Goal: Task Accomplishment & Management: Manage account settings

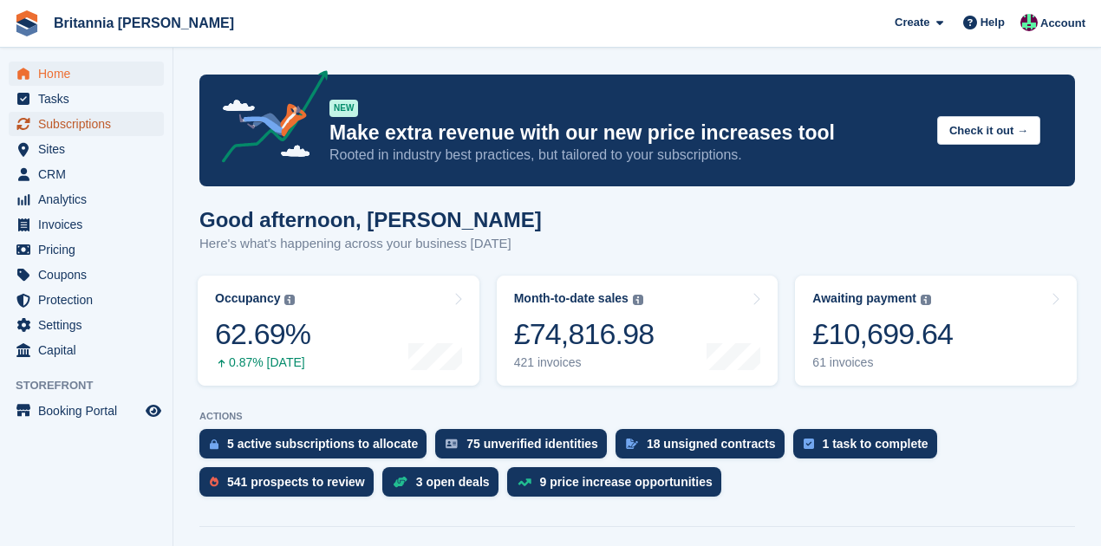
click at [85, 122] on span "Subscriptions" at bounding box center [90, 124] width 104 height 24
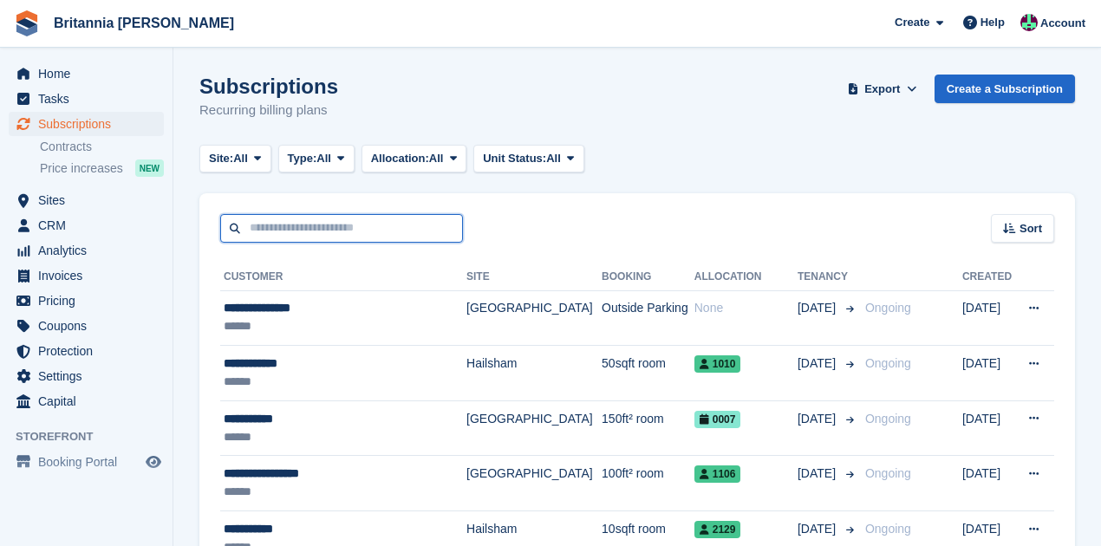
click at [287, 225] on input "text" at bounding box center [341, 228] width 243 height 29
type input "*****"
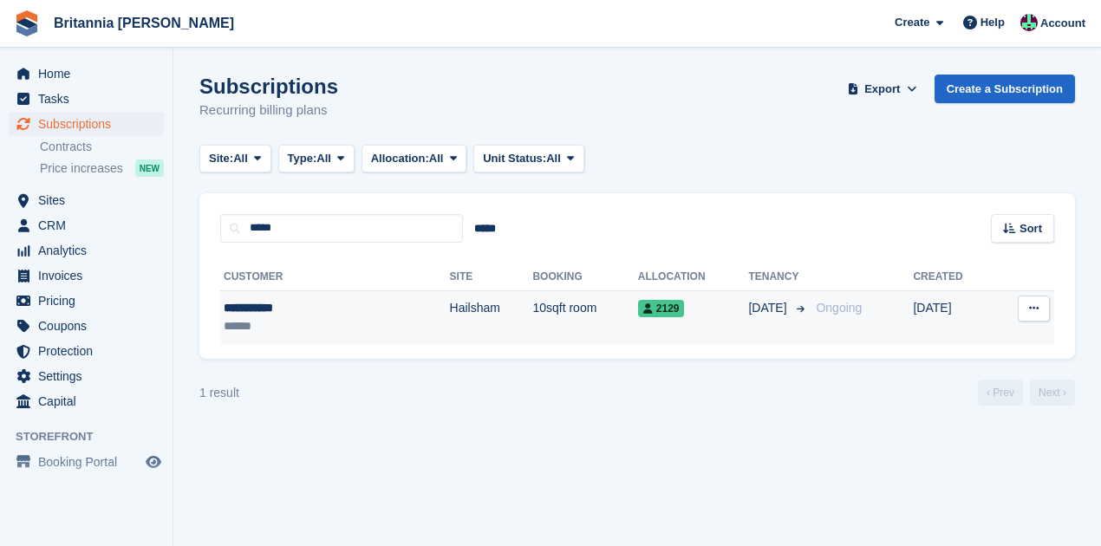
click at [327, 319] on div "******" at bounding box center [292, 326] width 136 height 18
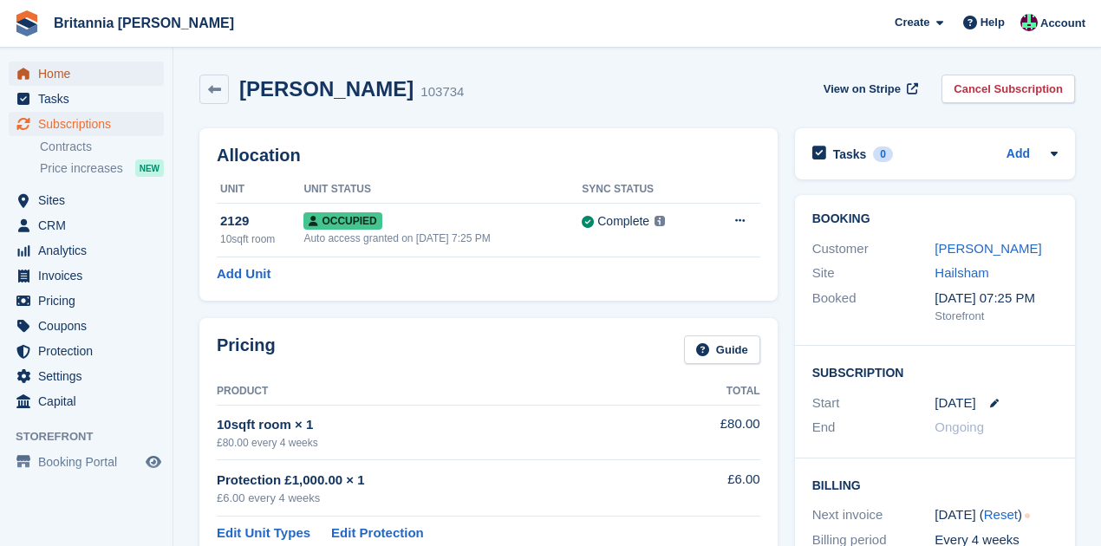
click at [40, 68] on span "Home" at bounding box center [90, 74] width 104 height 24
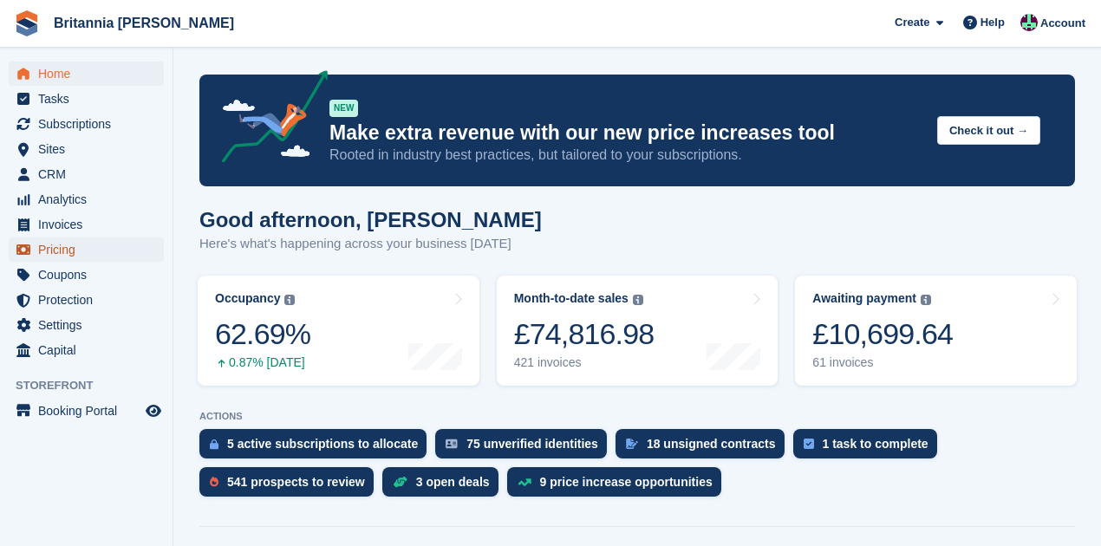
click at [63, 253] on span "Pricing" at bounding box center [90, 250] width 104 height 24
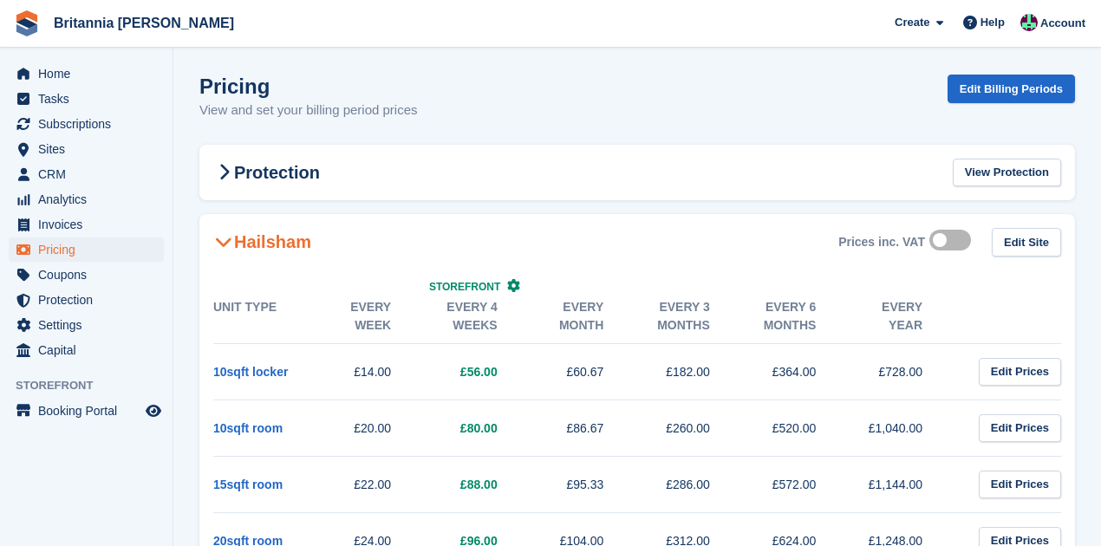
scroll to position [115, 0]
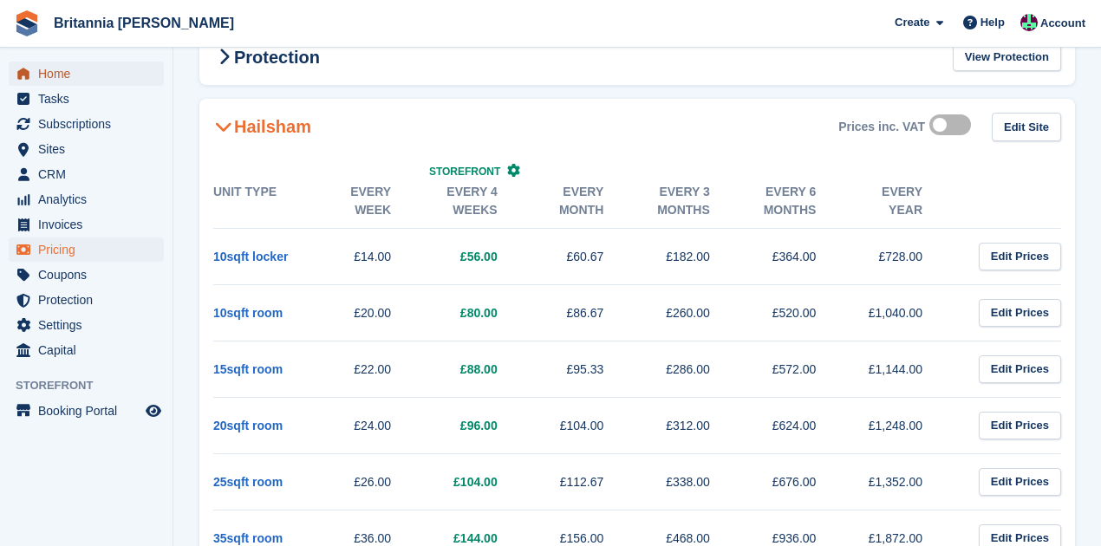
click at [99, 80] on span "Home" at bounding box center [90, 74] width 104 height 24
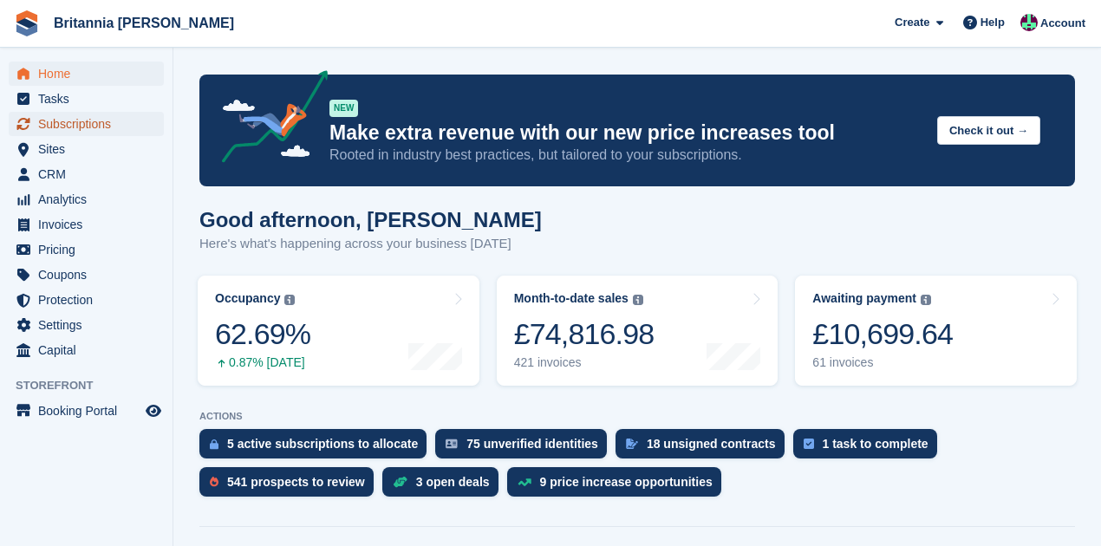
click at [93, 127] on span "Subscriptions" at bounding box center [90, 124] width 104 height 24
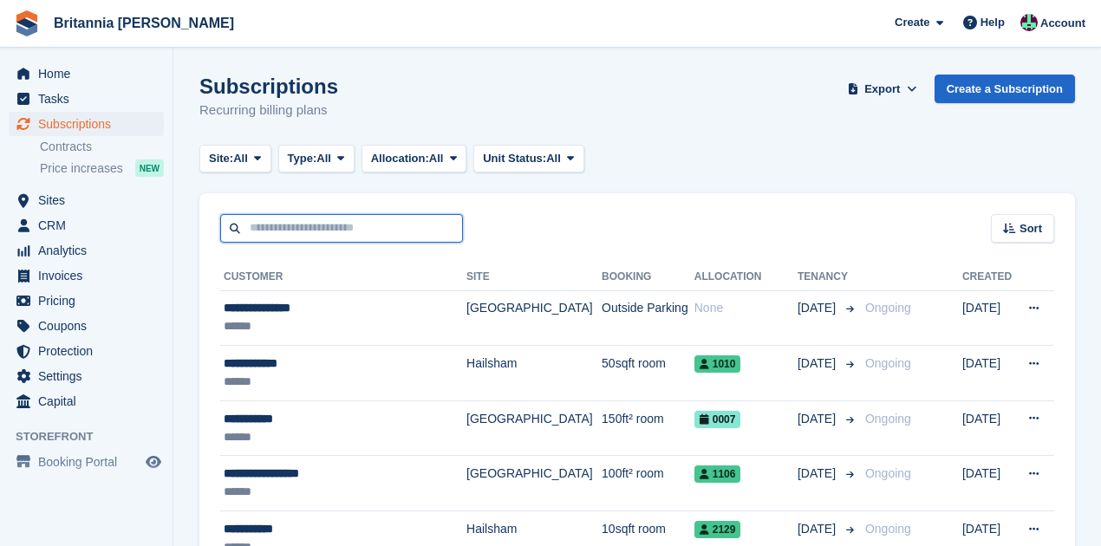
click at [262, 225] on input "text" at bounding box center [341, 228] width 243 height 29
type input "*****"
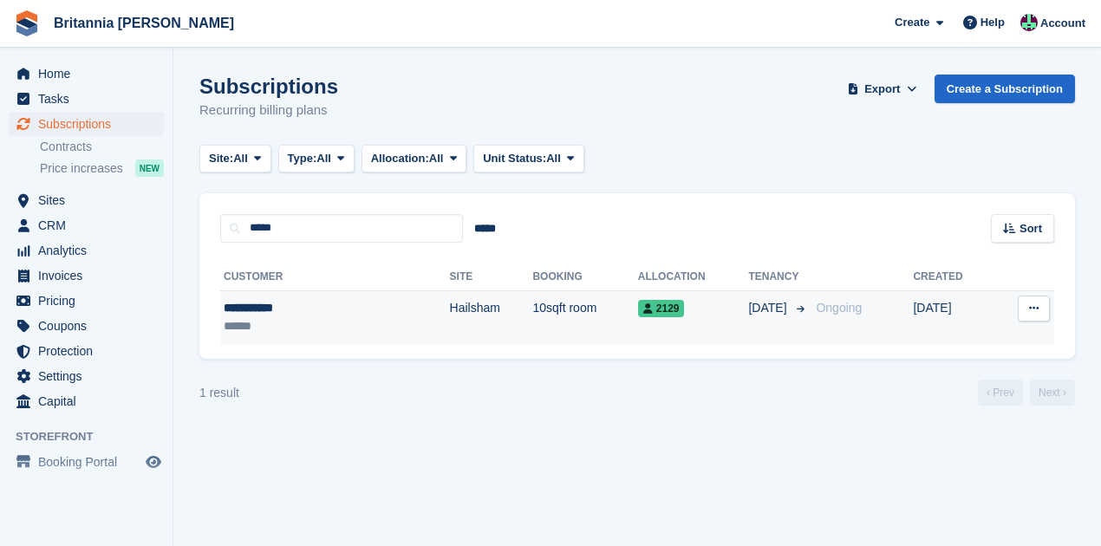
click at [1032, 303] on icon at bounding box center [1034, 308] width 10 height 11
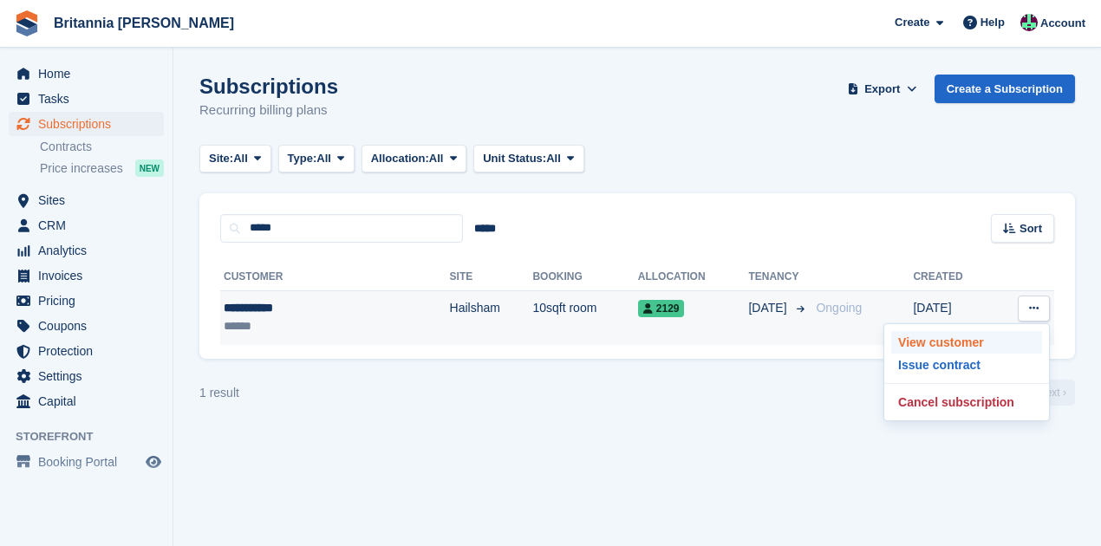
click at [963, 339] on p "View customer" at bounding box center [966, 342] width 151 height 23
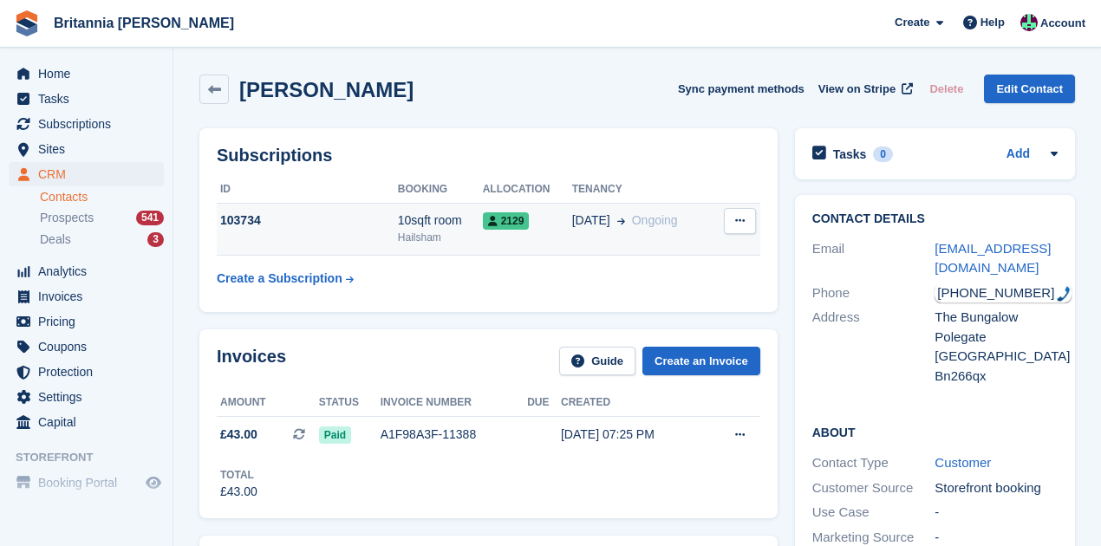
click at [750, 219] on button at bounding box center [740, 221] width 32 height 26
click at [501, 225] on span "2129" at bounding box center [506, 220] width 47 height 17
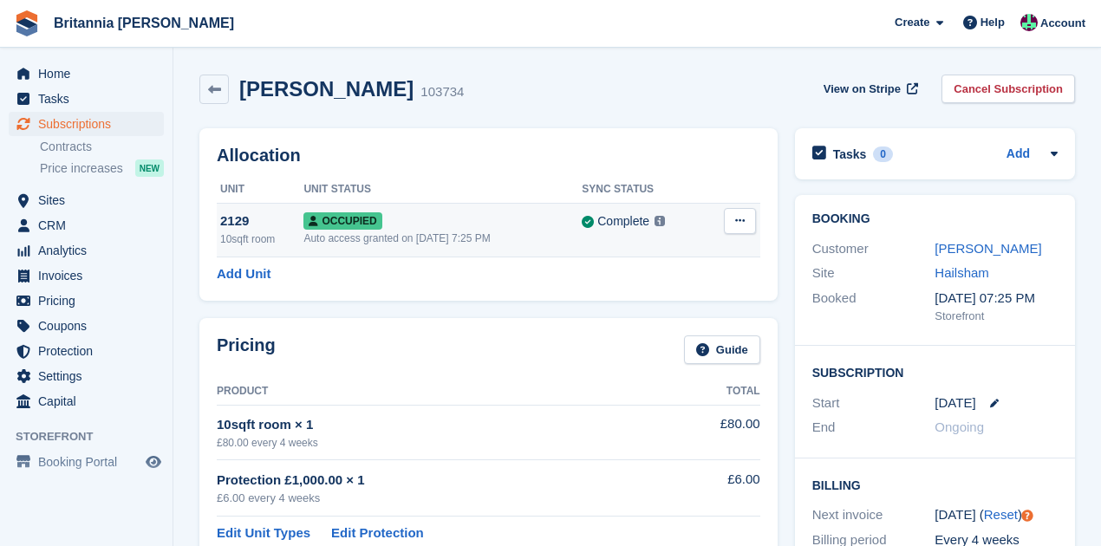
click at [338, 226] on span "Occupied" at bounding box center [342, 220] width 78 height 17
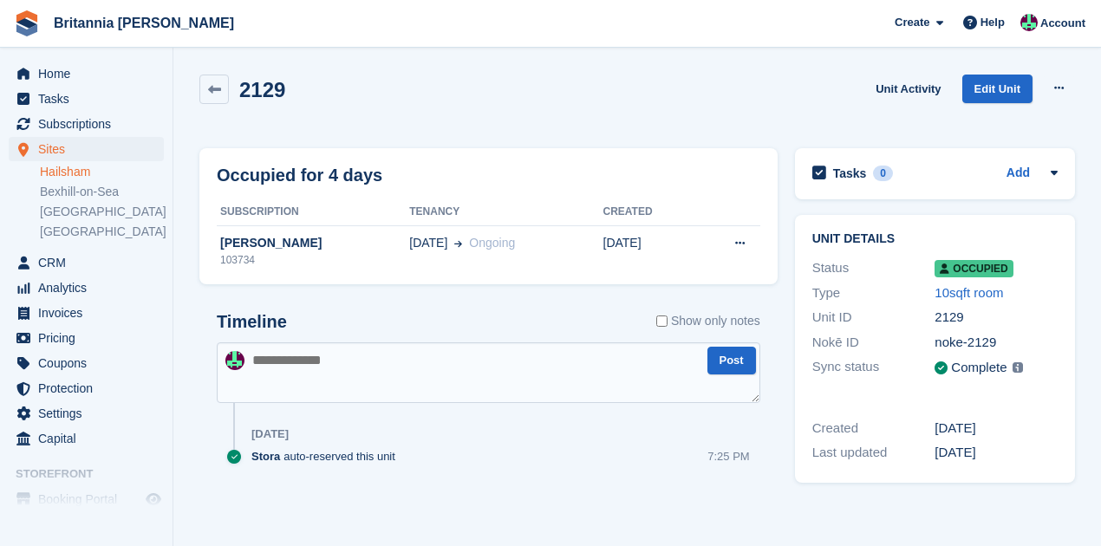
click at [64, 171] on link "Hailsham" at bounding box center [102, 172] width 124 height 16
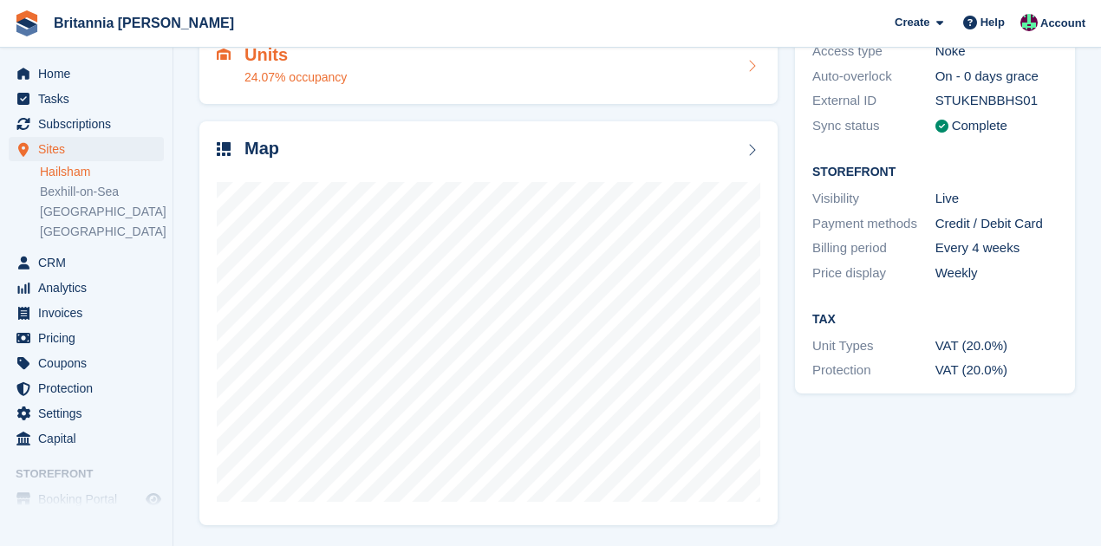
scroll to position [19, 0]
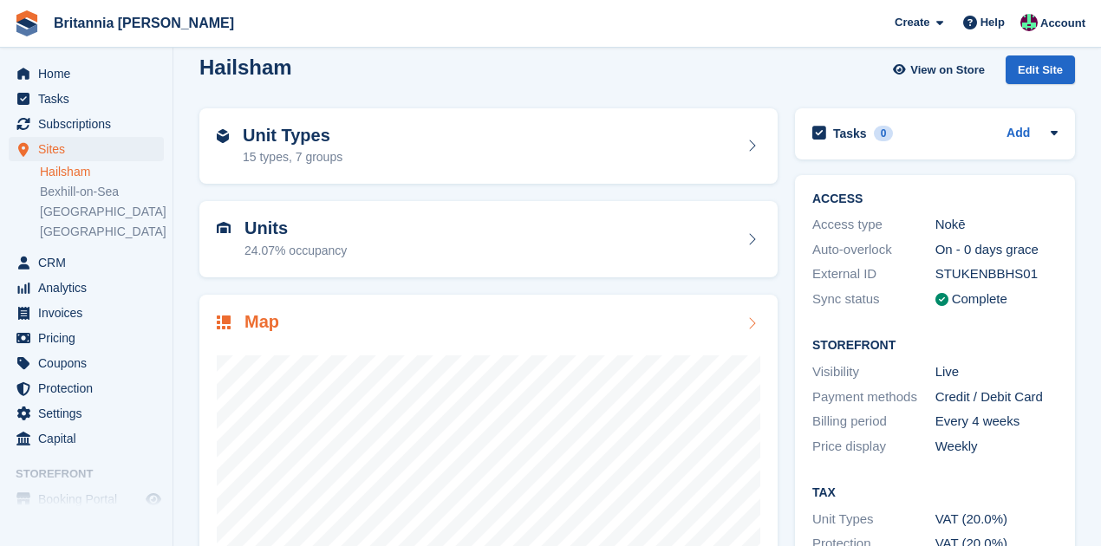
click at [756, 323] on icon at bounding box center [751, 323] width 17 height 14
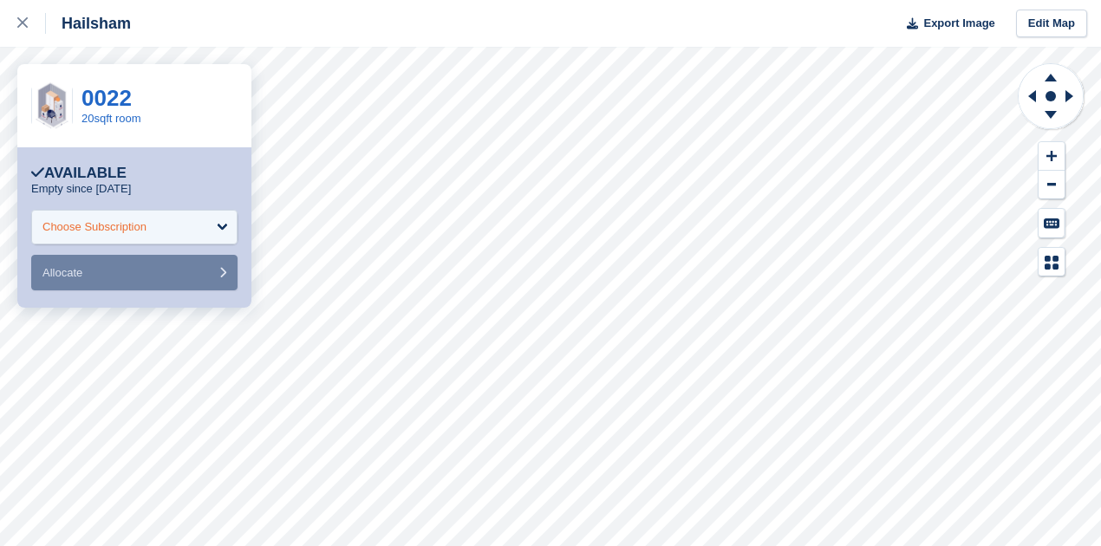
click at [216, 224] on div "Choose Subscription" at bounding box center [134, 227] width 206 height 35
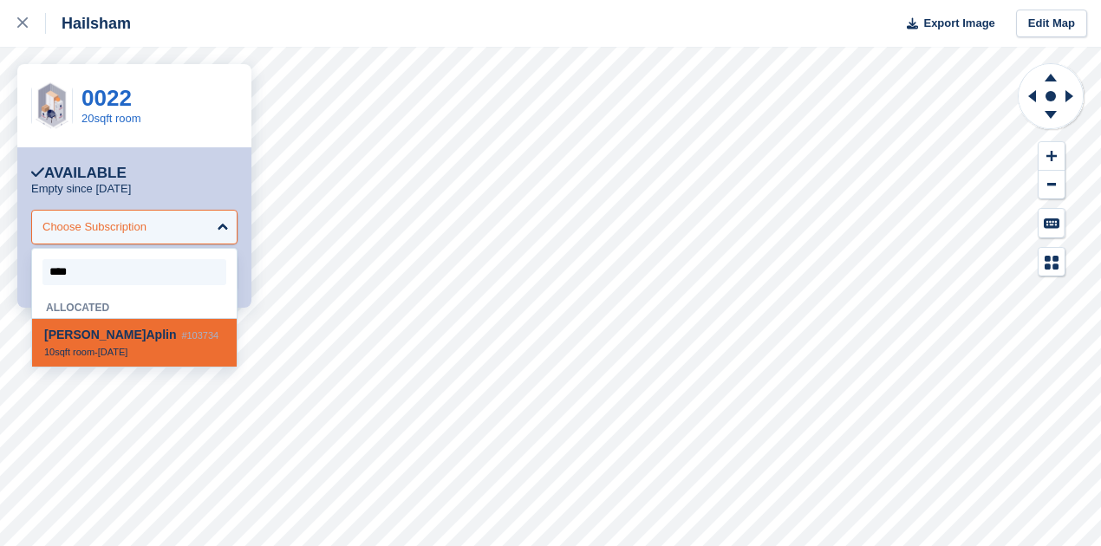
type input "*****"
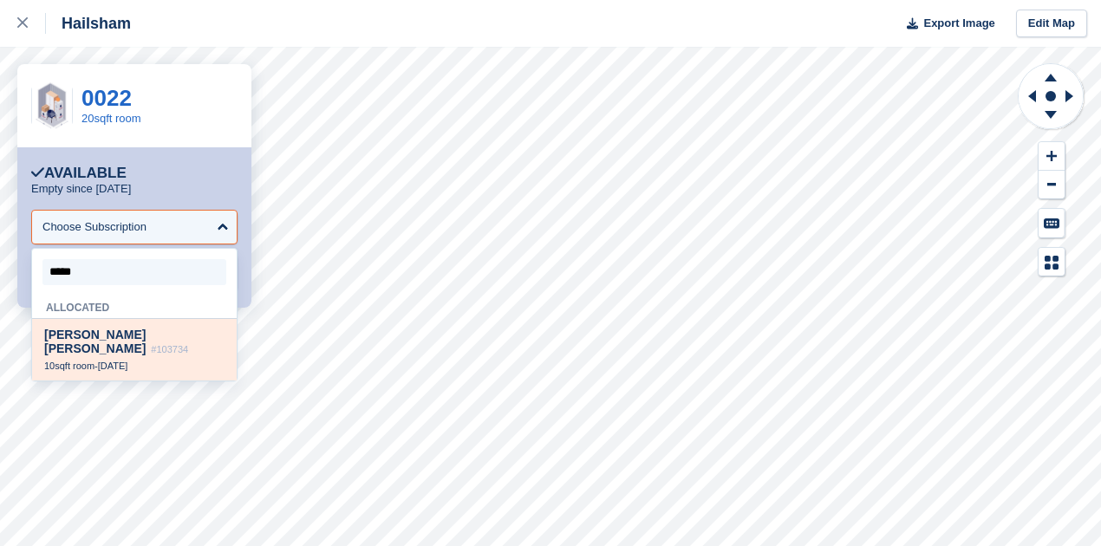
click at [199, 349] on div "Annie Aplin #103734 10sqft room - 26 Aug" at bounding box center [134, 350] width 205 height 62
select select "******"
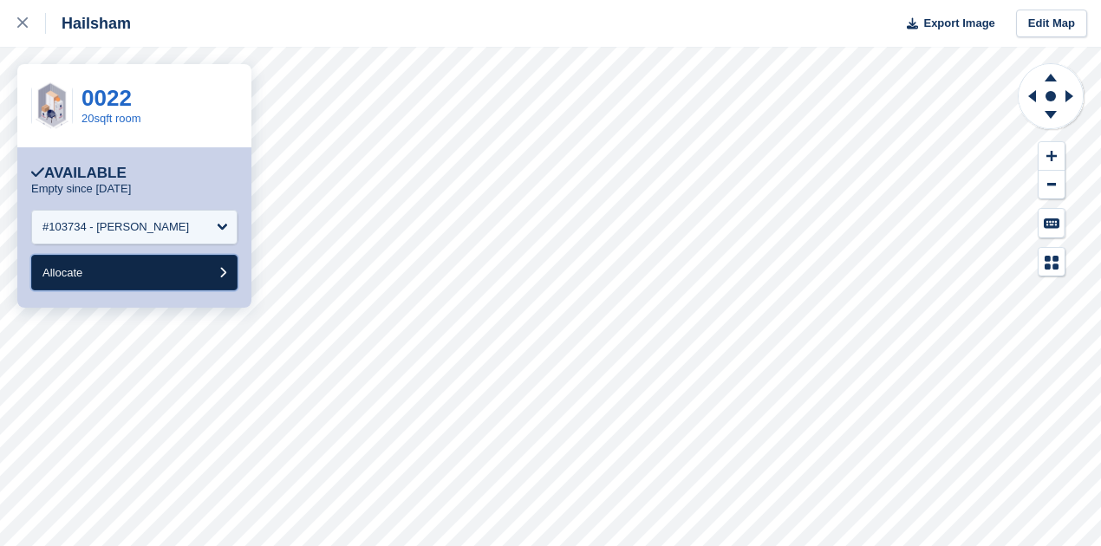
click at [187, 274] on button "Allocate" at bounding box center [134, 273] width 206 height 36
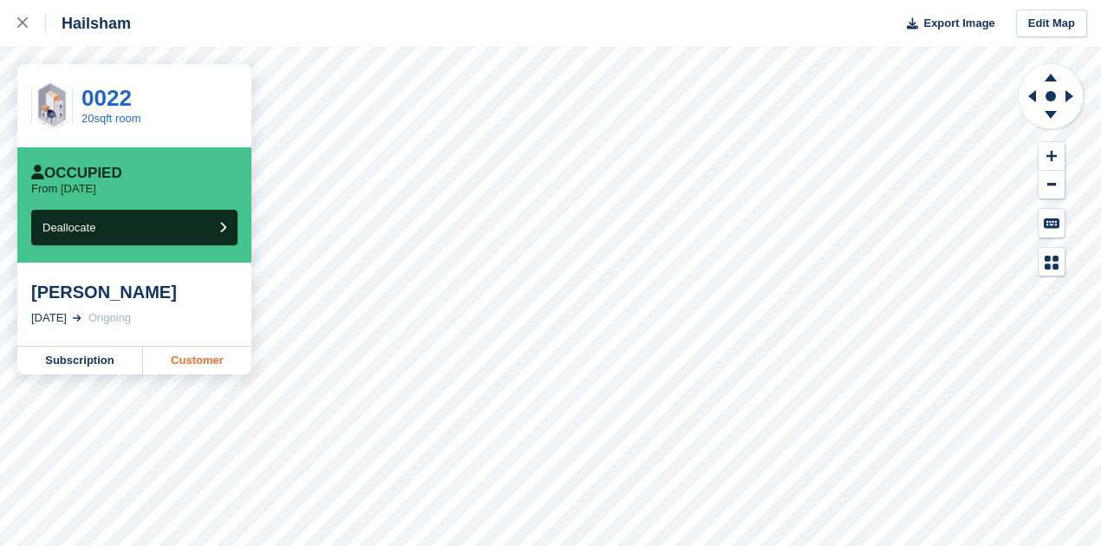
click at [186, 366] on link "Customer" at bounding box center [197, 361] width 108 height 28
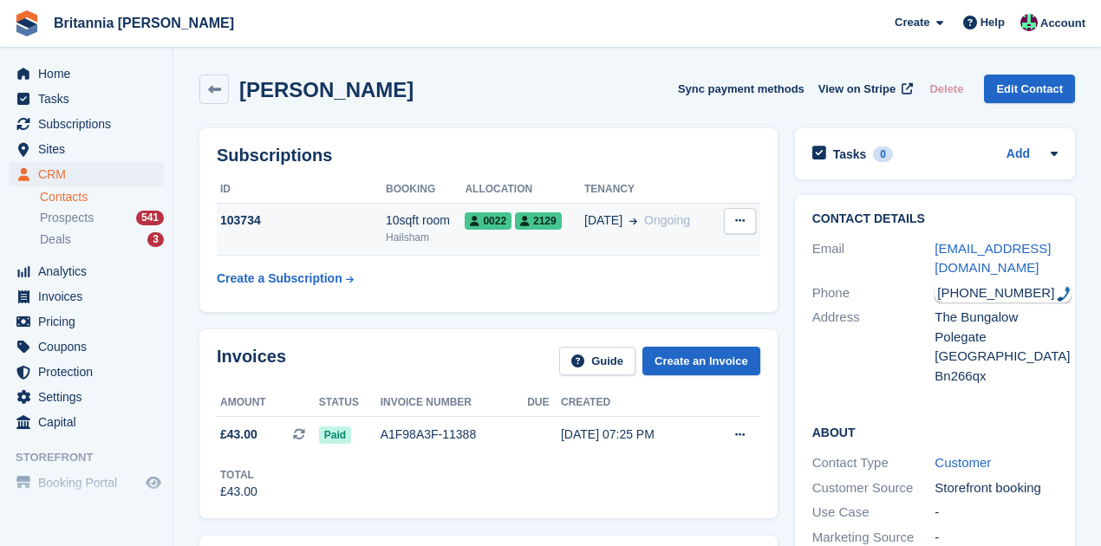
click at [538, 218] on span "2129" at bounding box center [538, 220] width 47 height 17
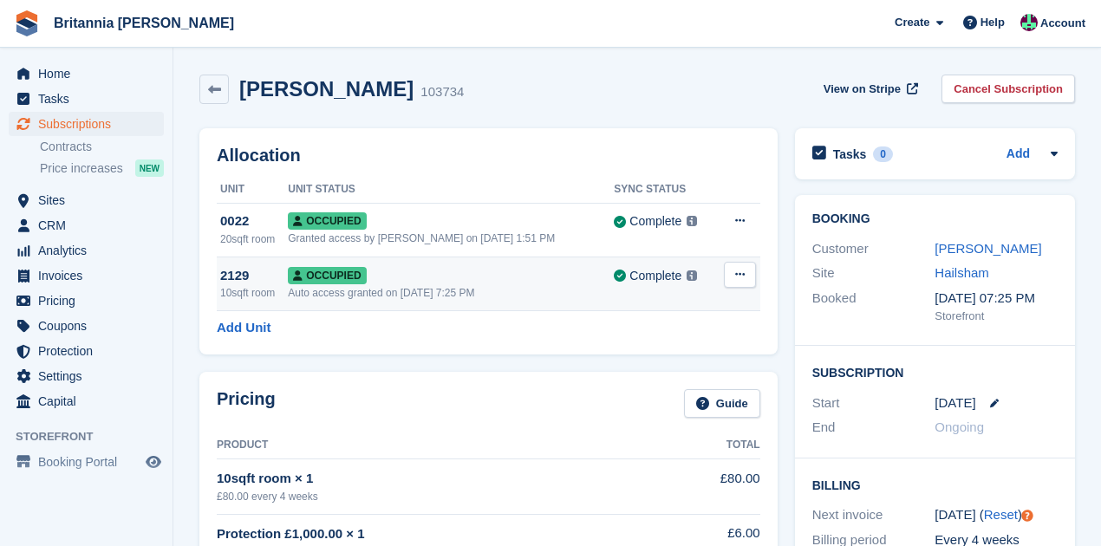
click at [744, 272] on icon at bounding box center [740, 274] width 10 height 11
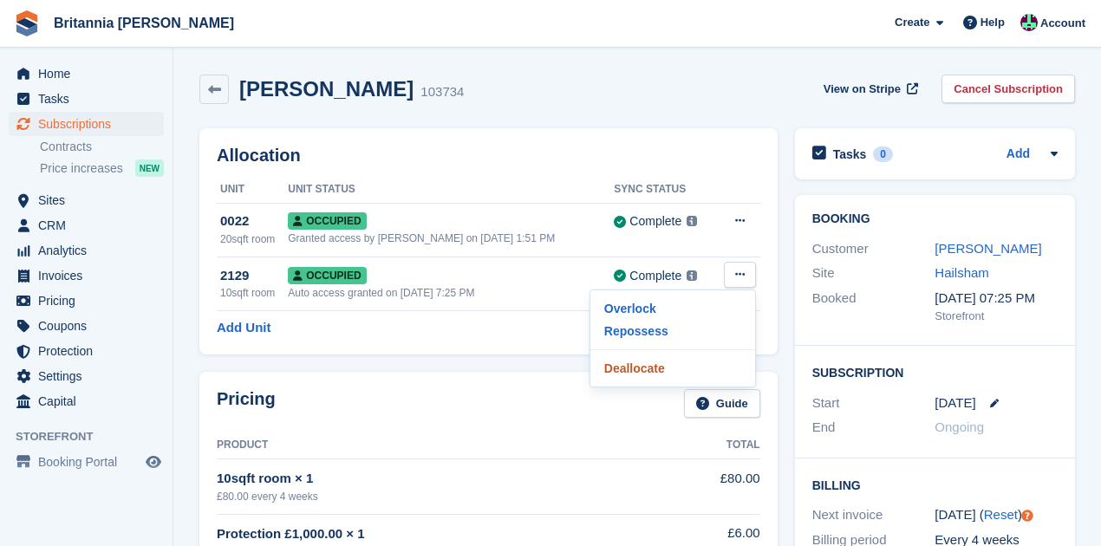
drag, startPoint x: 644, startPoint y: 364, endPoint x: 599, endPoint y: 59, distance: 308.5
click at [644, 364] on p "Deallocate" at bounding box center [672, 368] width 151 height 23
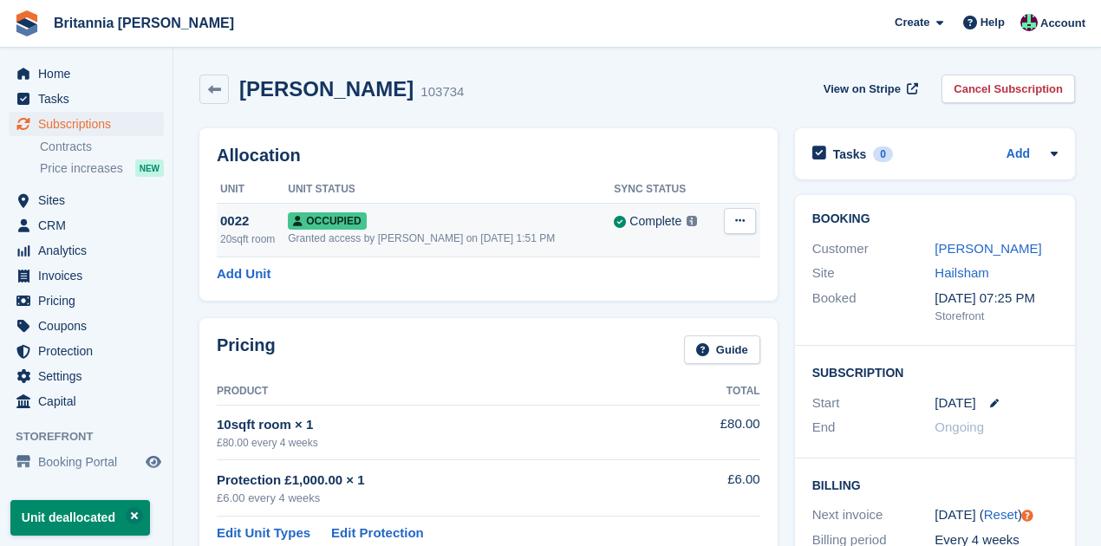
click at [742, 225] on icon at bounding box center [740, 220] width 10 height 11
click at [349, 223] on span "Occupied" at bounding box center [327, 220] width 78 height 17
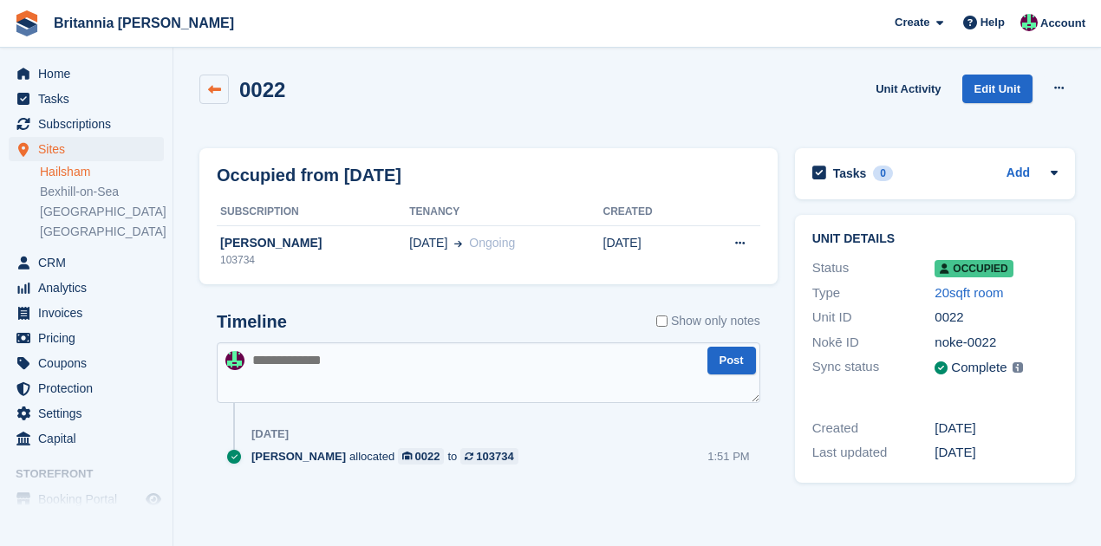
click at [213, 94] on icon at bounding box center [214, 89] width 13 height 13
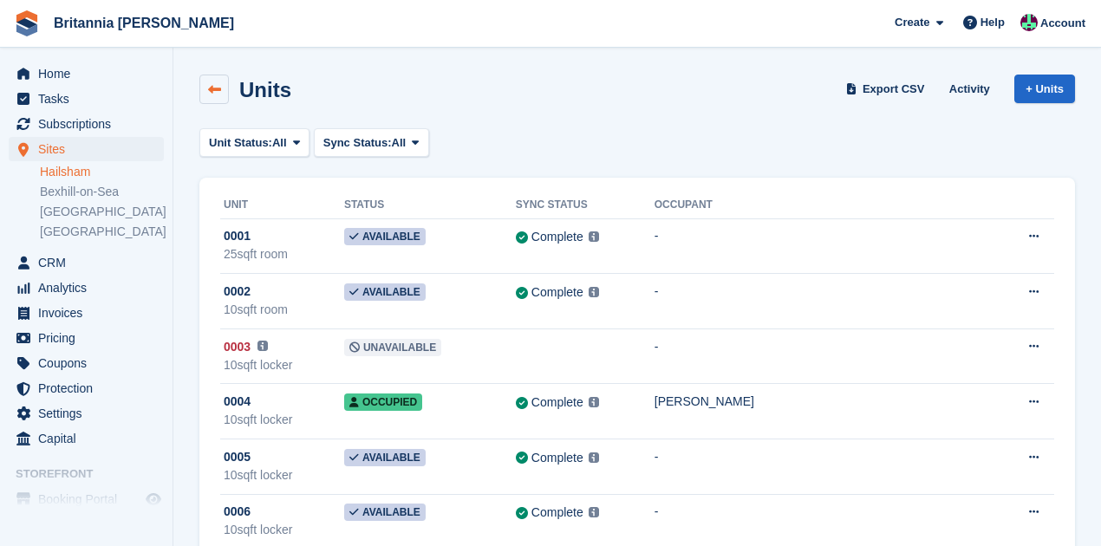
click at [204, 88] on link at bounding box center [213, 89] width 29 height 29
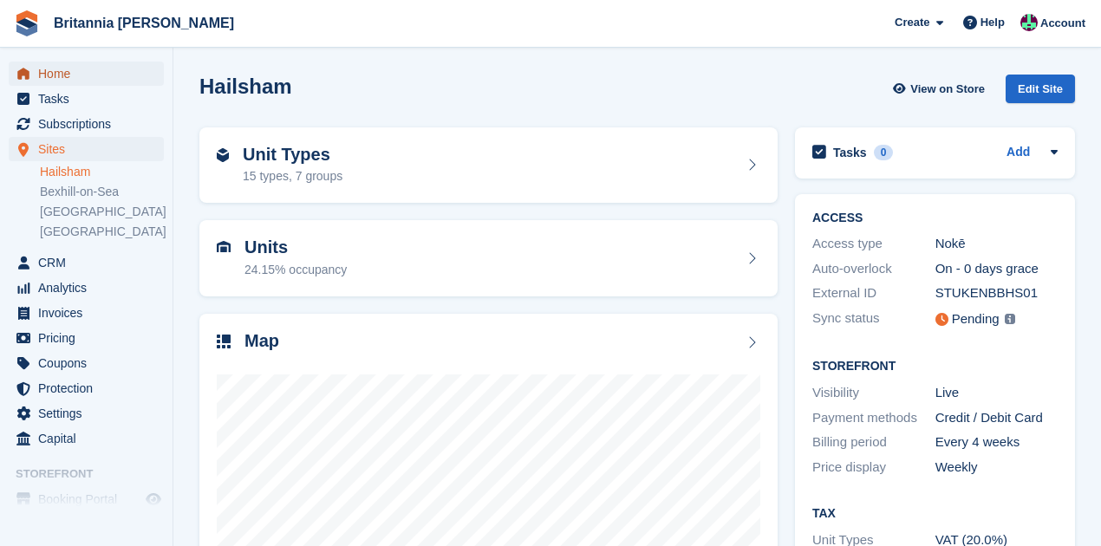
click at [77, 76] on span "Home" at bounding box center [90, 74] width 104 height 24
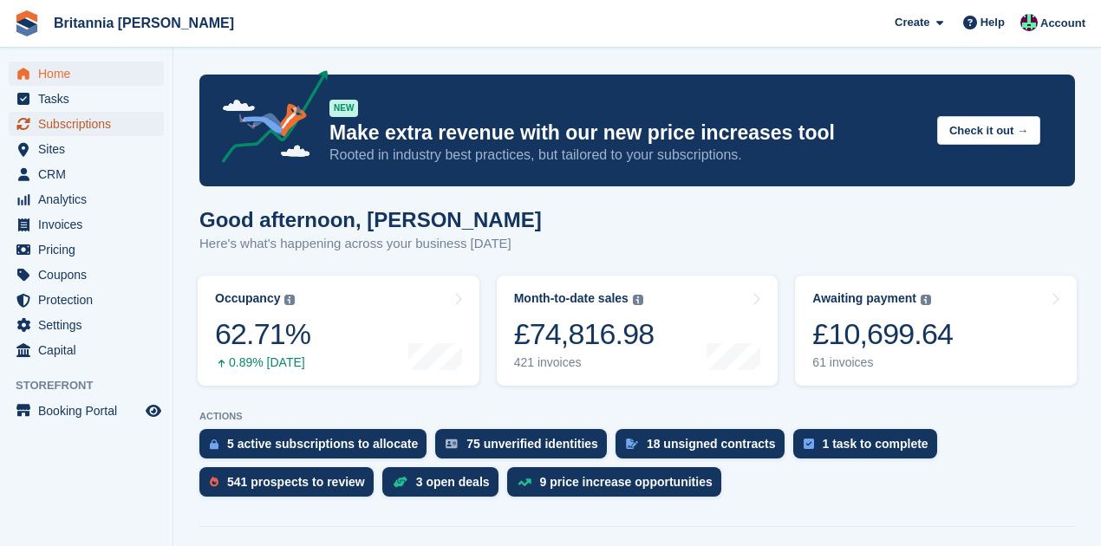
click at [87, 120] on span "Subscriptions" at bounding box center [90, 124] width 104 height 24
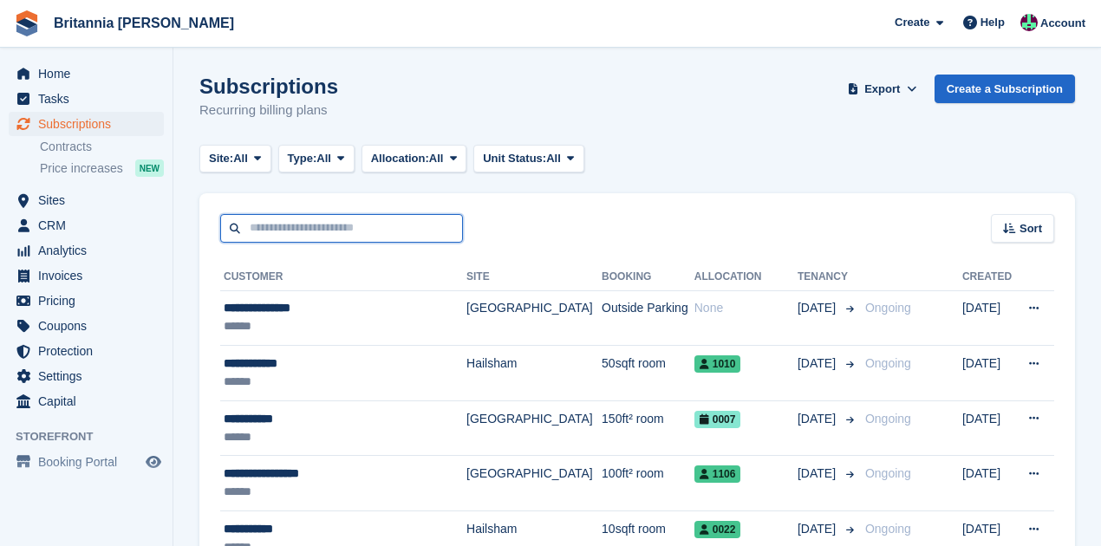
click at [356, 222] on input "text" at bounding box center [341, 228] width 243 height 29
type input "*****"
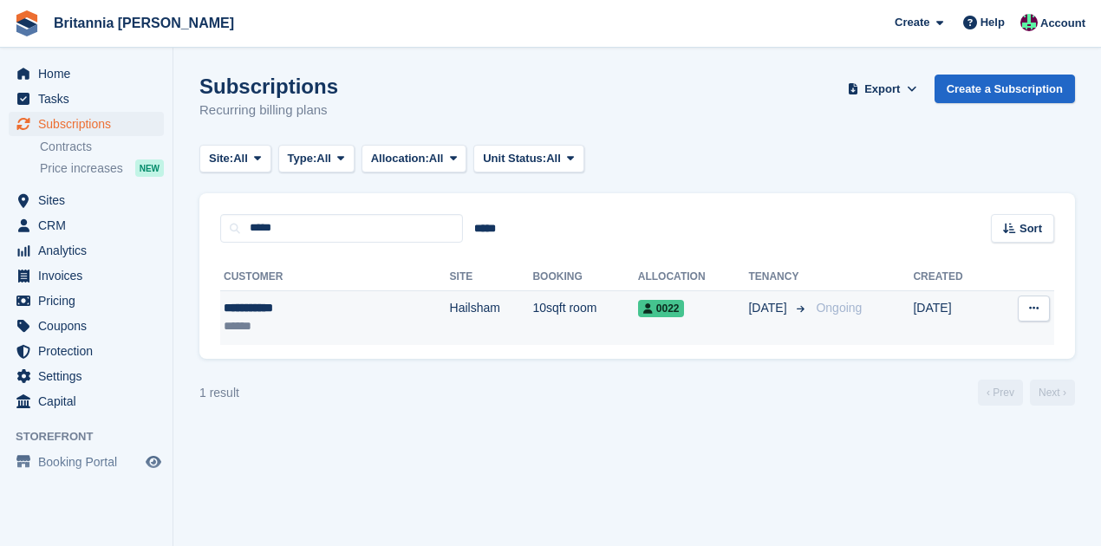
click at [1037, 304] on icon at bounding box center [1034, 308] width 10 height 11
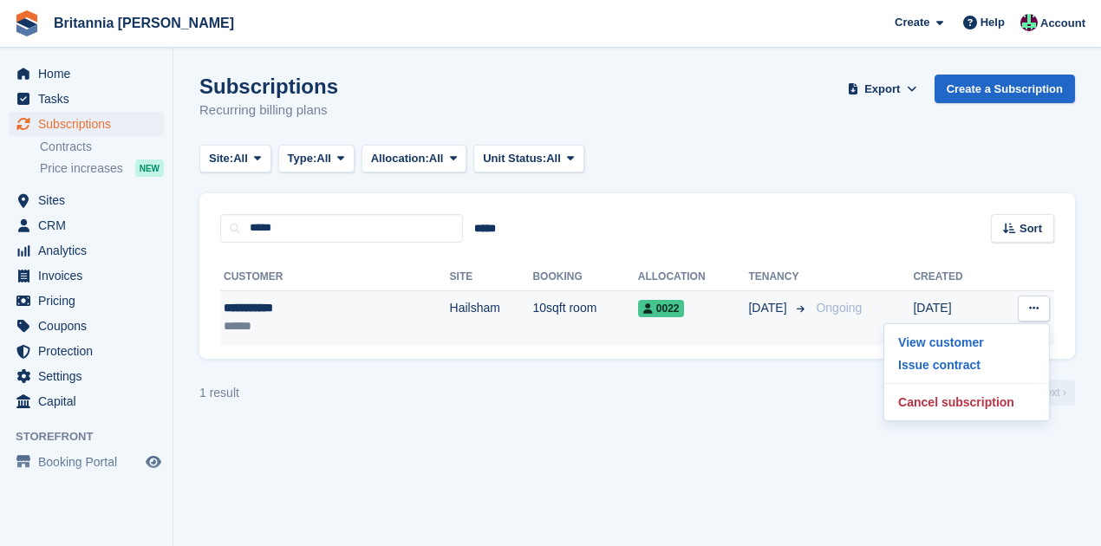
click at [1037, 304] on icon at bounding box center [1034, 308] width 10 height 11
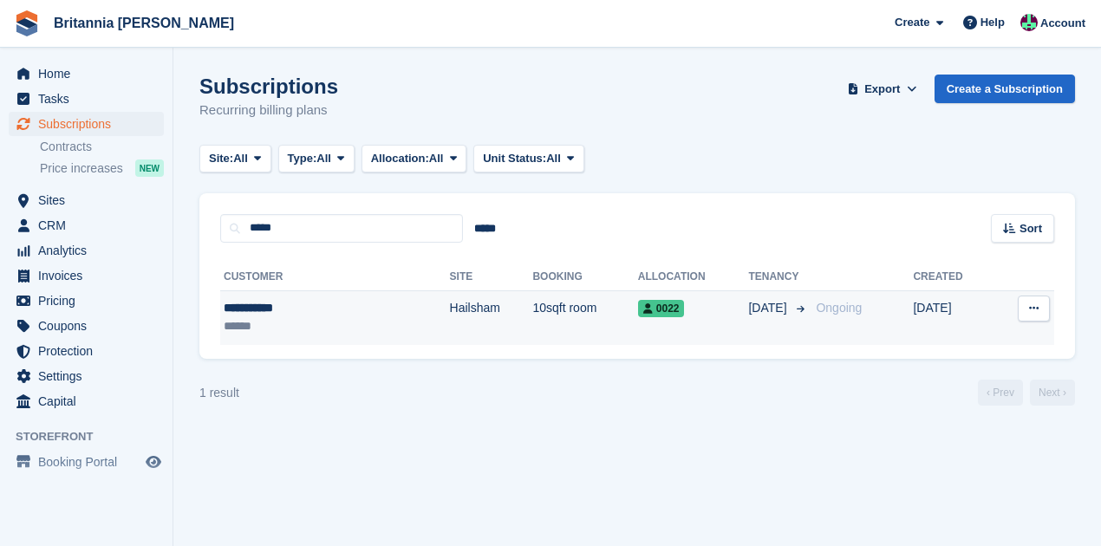
click at [1037, 304] on icon at bounding box center [1034, 308] width 10 height 11
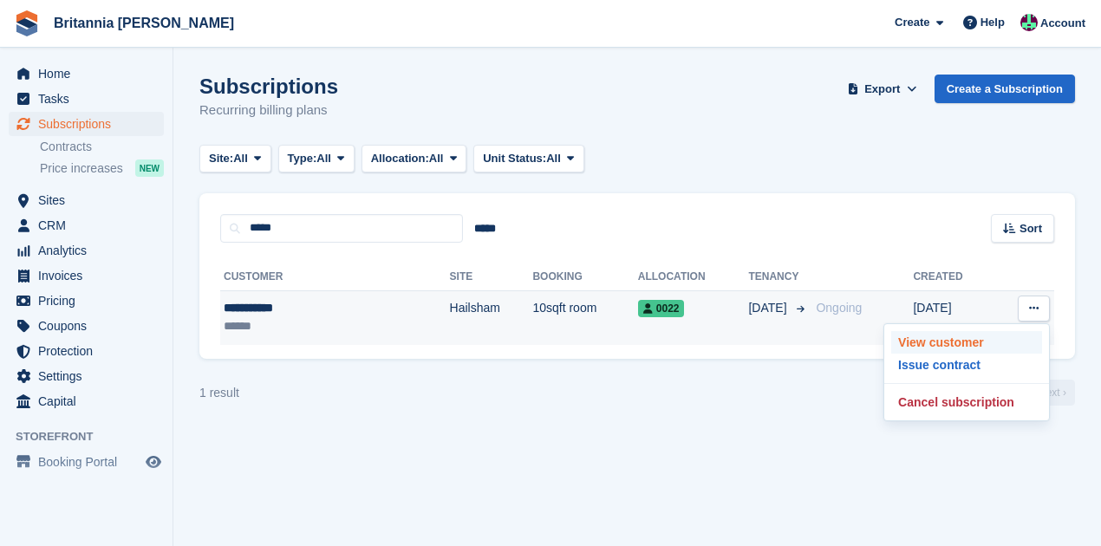
click at [962, 342] on p "View customer" at bounding box center [966, 342] width 151 height 23
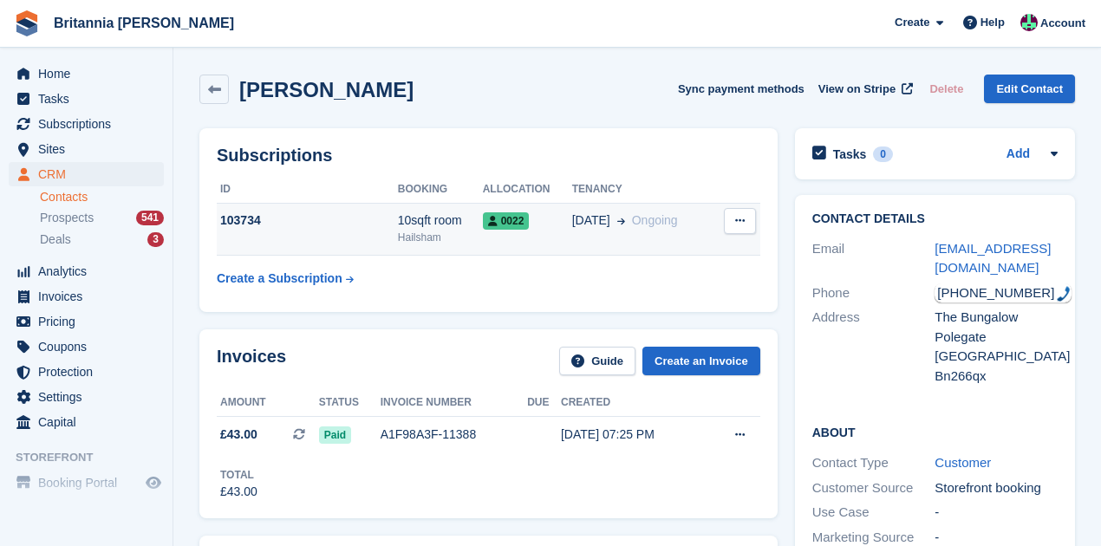
click at [415, 218] on div "10sqft room" at bounding box center [440, 221] width 85 height 18
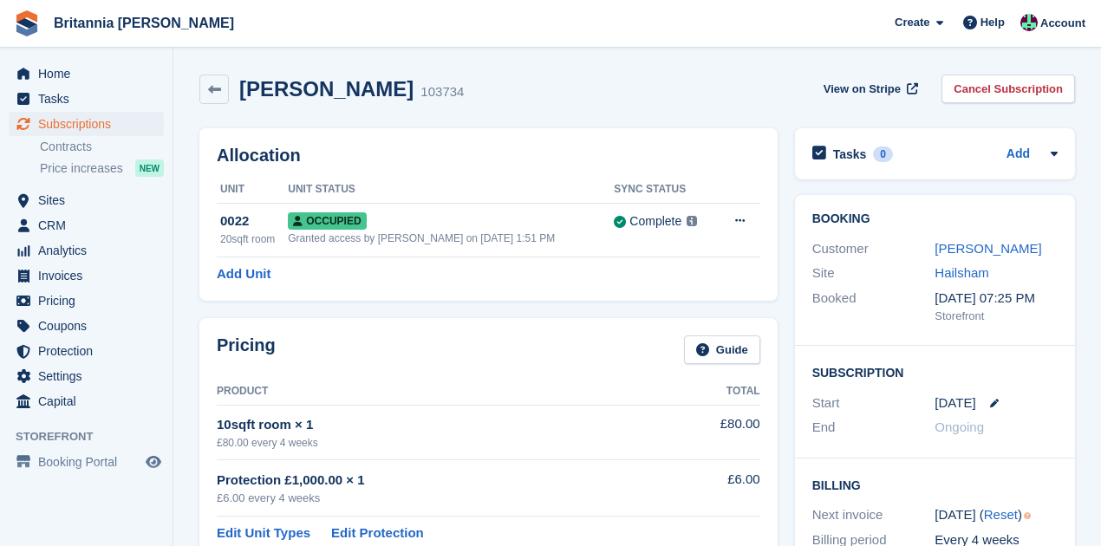
scroll to position [57, 0]
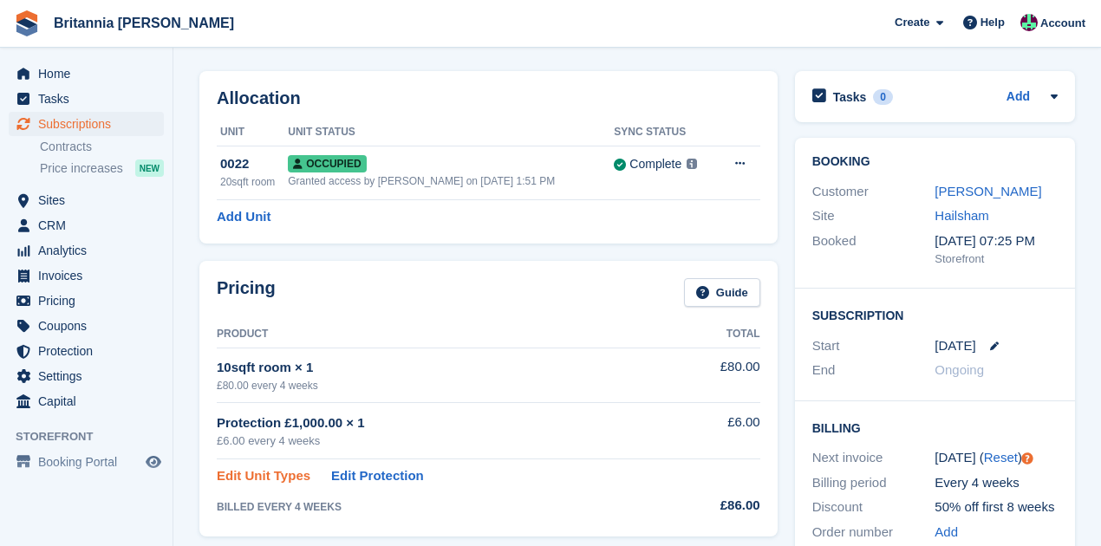
click at [269, 477] on link "Edit Unit Types" at bounding box center [264, 476] width 94 height 20
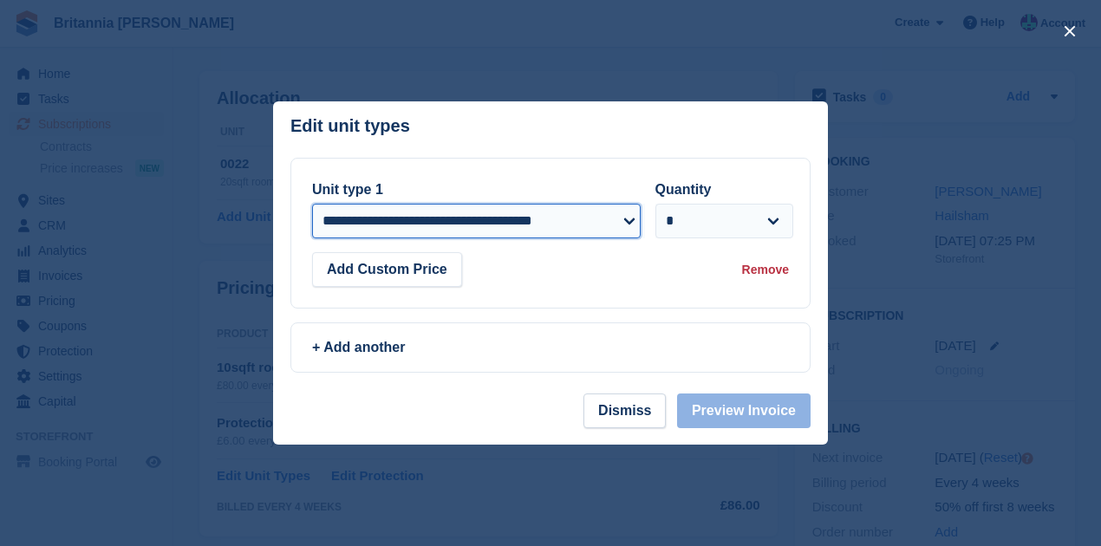
click at [624, 223] on select "**********" at bounding box center [476, 221] width 329 height 35
select select "*****"
click at [312, 204] on select "**********" at bounding box center [476, 221] width 329 height 35
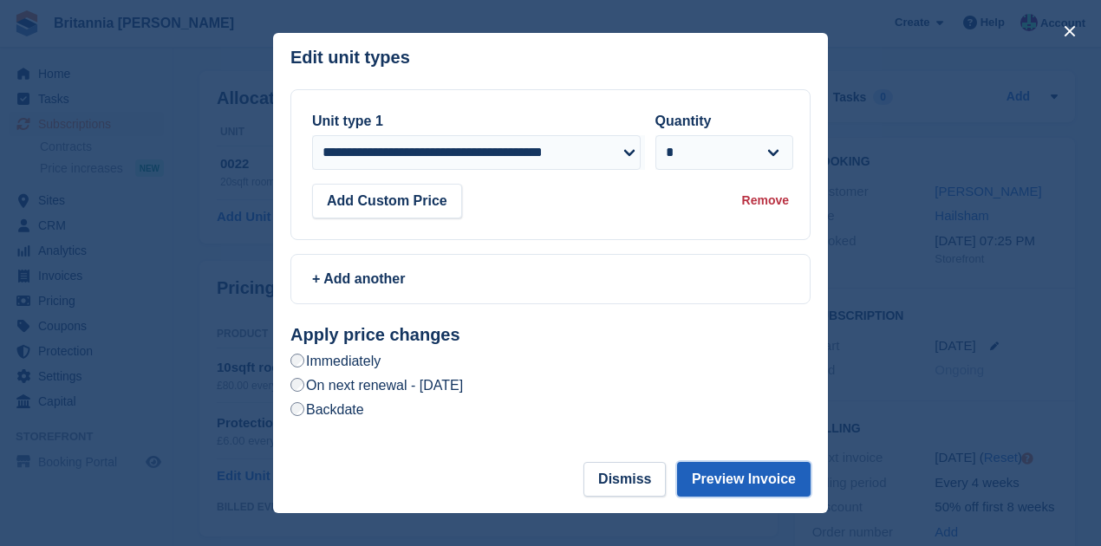
click at [730, 481] on button "Preview Invoice" at bounding box center [744, 479] width 134 height 35
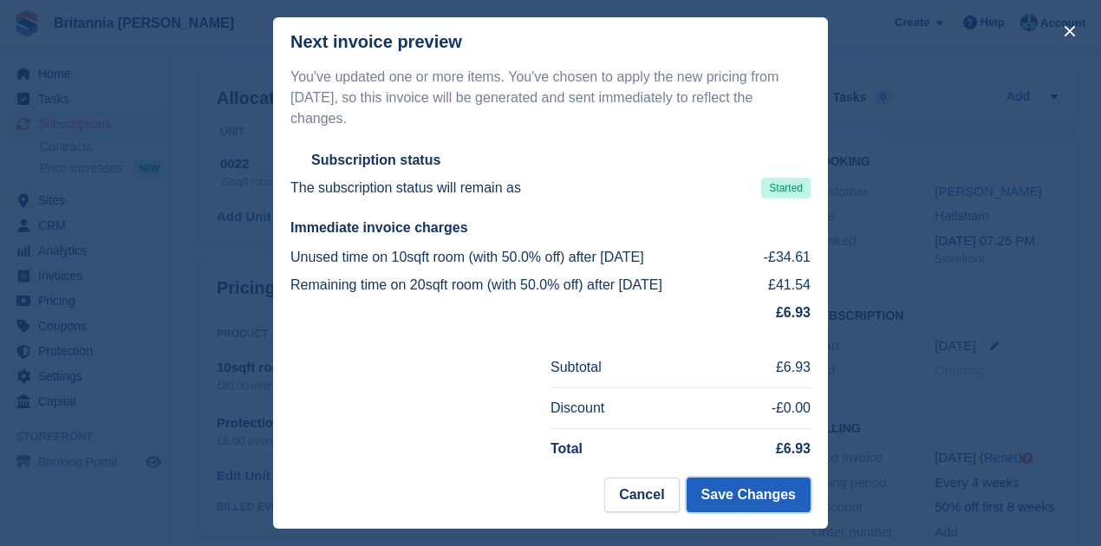
click at [731, 488] on button "Save Changes" at bounding box center [749, 495] width 124 height 35
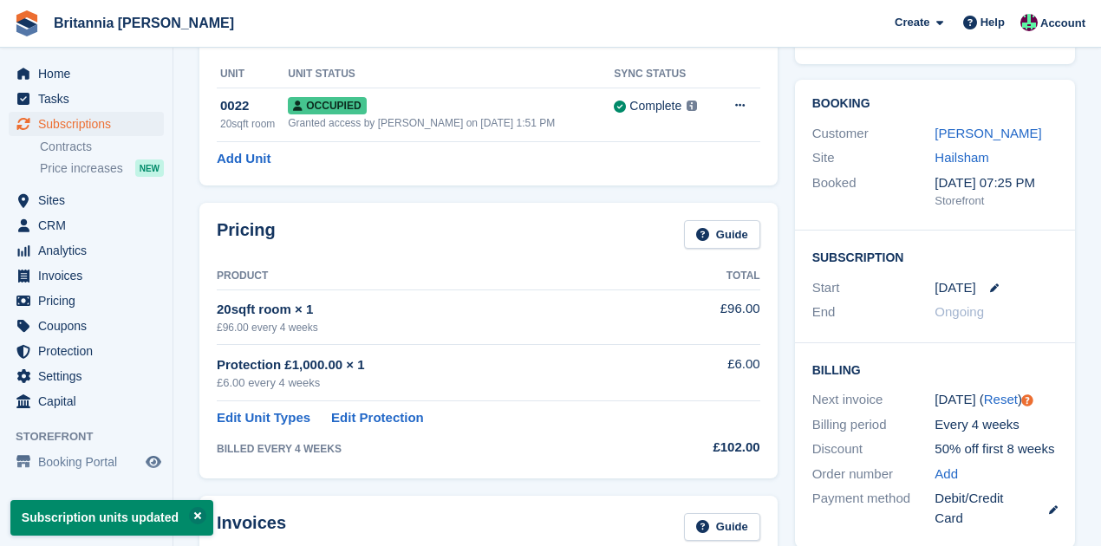
scroll to position [0, 0]
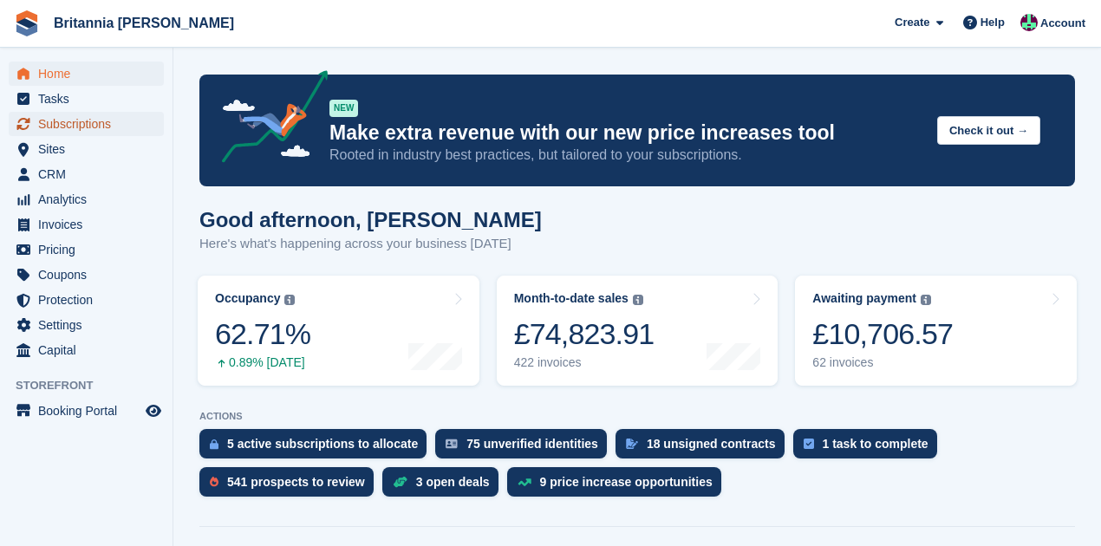
click at [71, 120] on span "Subscriptions" at bounding box center [90, 124] width 104 height 24
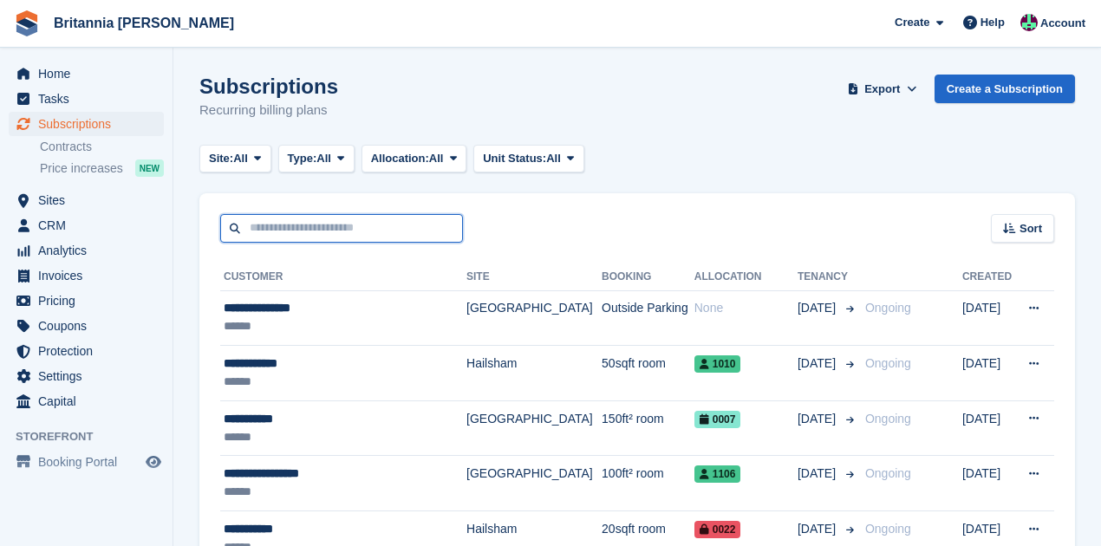
click at [300, 227] on input "text" at bounding box center [341, 228] width 243 height 29
type input "*****"
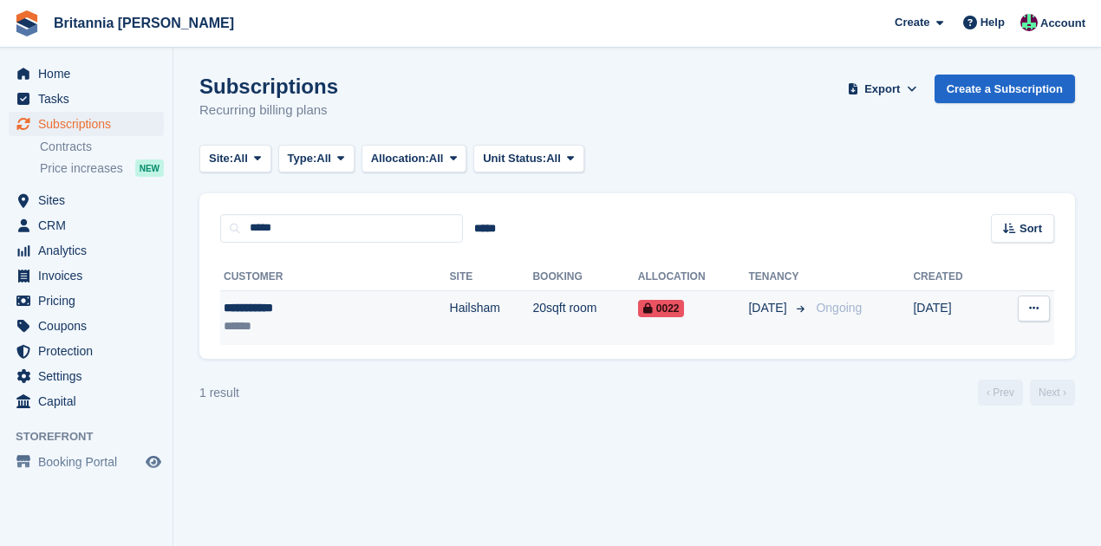
click at [450, 318] on td "Hailsham" at bounding box center [491, 317] width 83 height 55
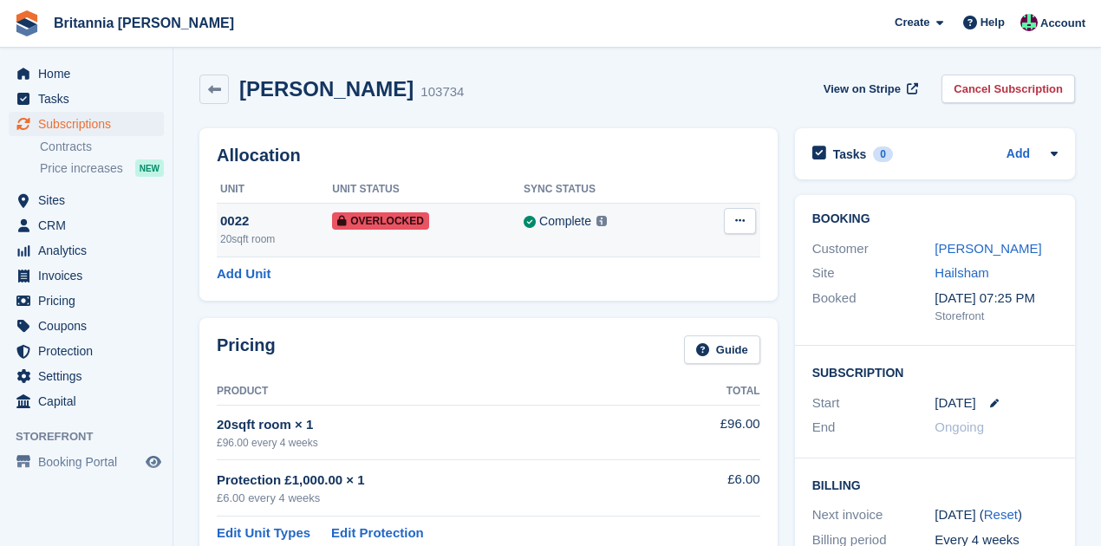
click at [399, 222] on span "Overlocked" at bounding box center [380, 220] width 97 height 17
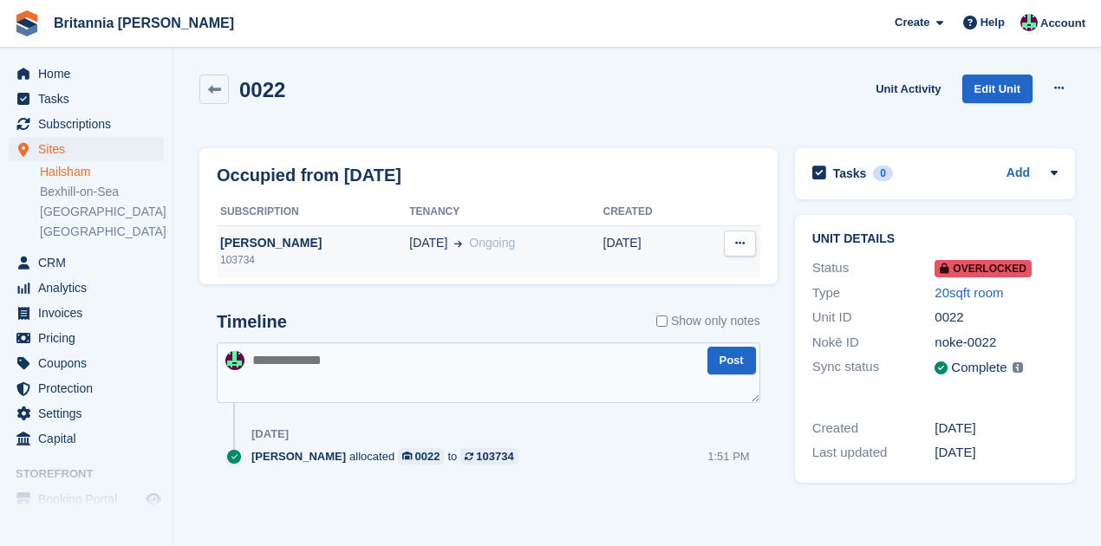
click at [735, 240] on icon at bounding box center [740, 243] width 10 height 11
click at [740, 238] on button at bounding box center [740, 244] width 32 height 26
click at [447, 240] on span at bounding box center [454, 243] width 15 height 18
click at [368, 242] on div "[PERSON_NAME]" at bounding box center [313, 243] width 192 height 18
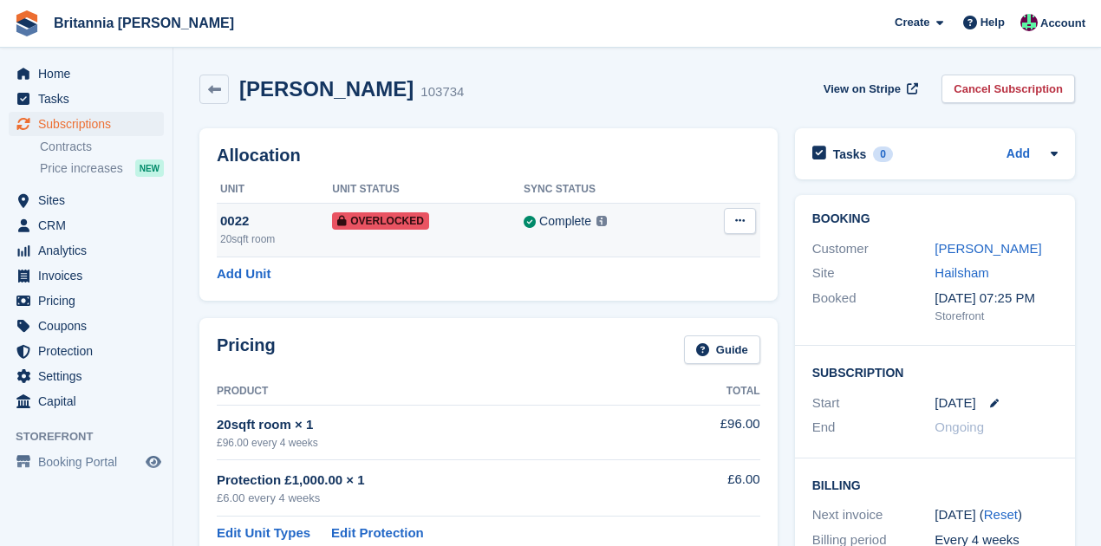
click at [732, 220] on button at bounding box center [740, 221] width 32 height 26
click at [706, 249] on p "Remove Overlock" at bounding box center [672, 255] width 151 height 23
